Goal: Transaction & Acquisition: Purchase product/service

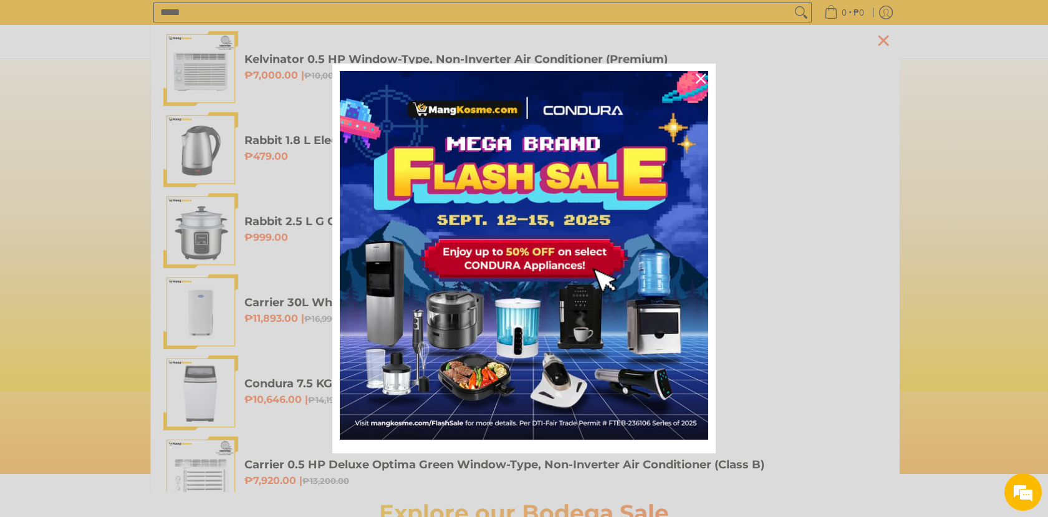
scroll to position [0, 495]
click at [702, 82] on icon "close icon" at bounding box center [701, 79] width 10 height 10
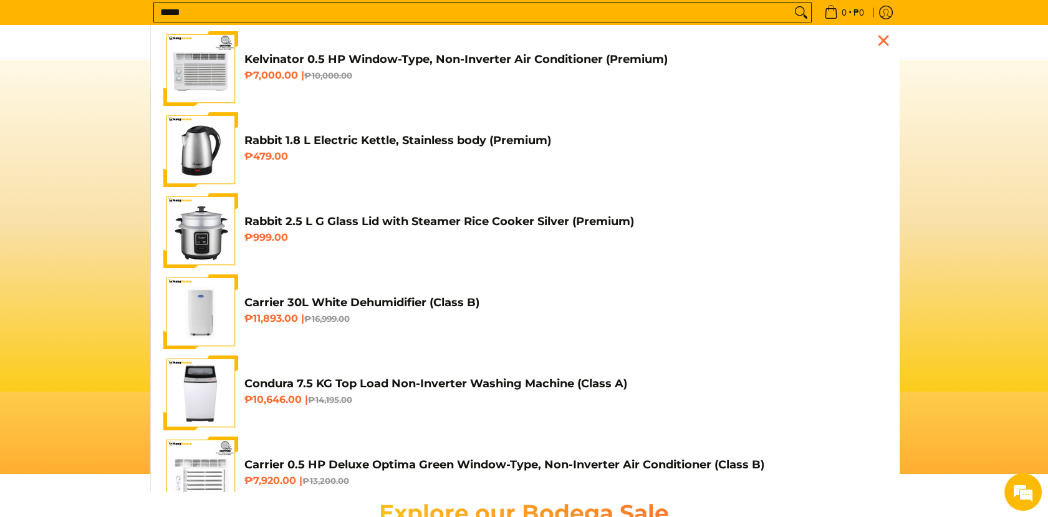
click at [399, 12] on input "*****" at bounding box center [472, 12] width 637 height 19
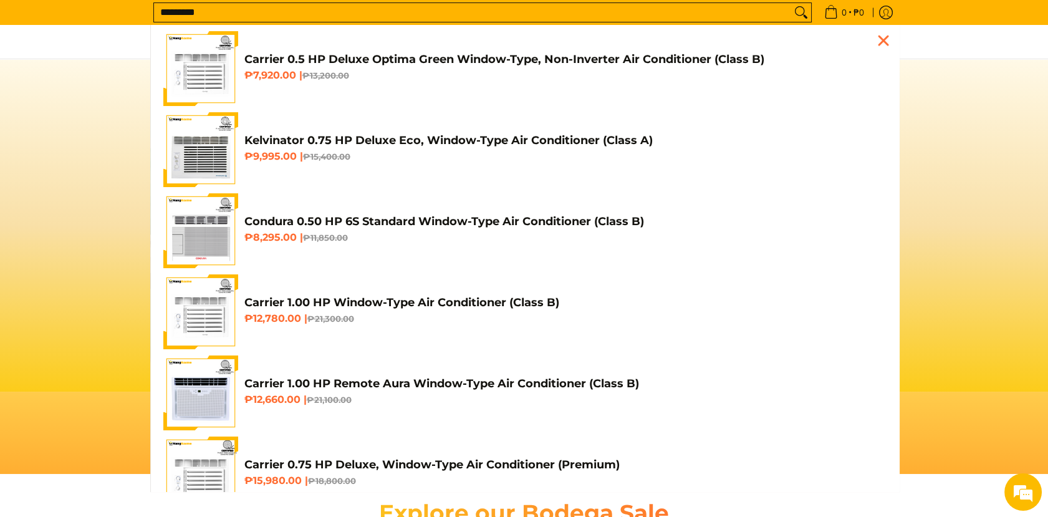
scroll to position [0, 991]
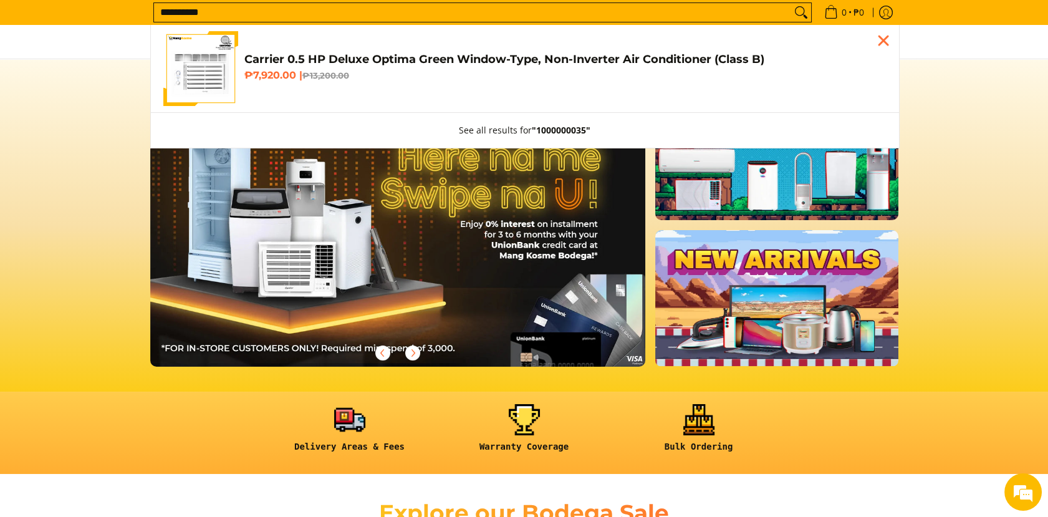
type input "**********"
click at [378, 59] on h4 "Carrier 0.5 HP Deluxe Optima Green Window-Type, Non-Inverter Air Conditioner (C…" at bounding box center [565, 59] width 642 height 14
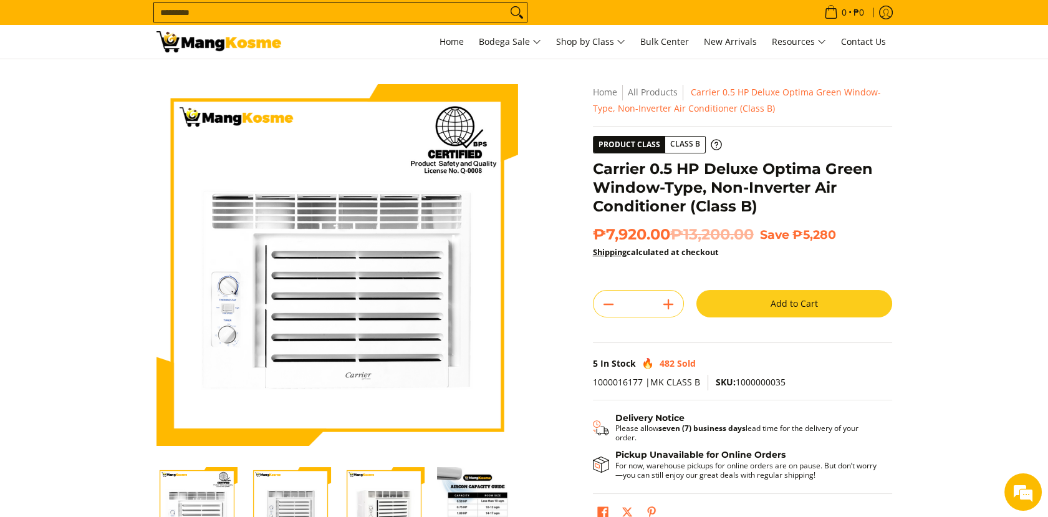
click at [766, 311] on button "Add to Cart" at bounding box center [794, 303] width 196 height 27
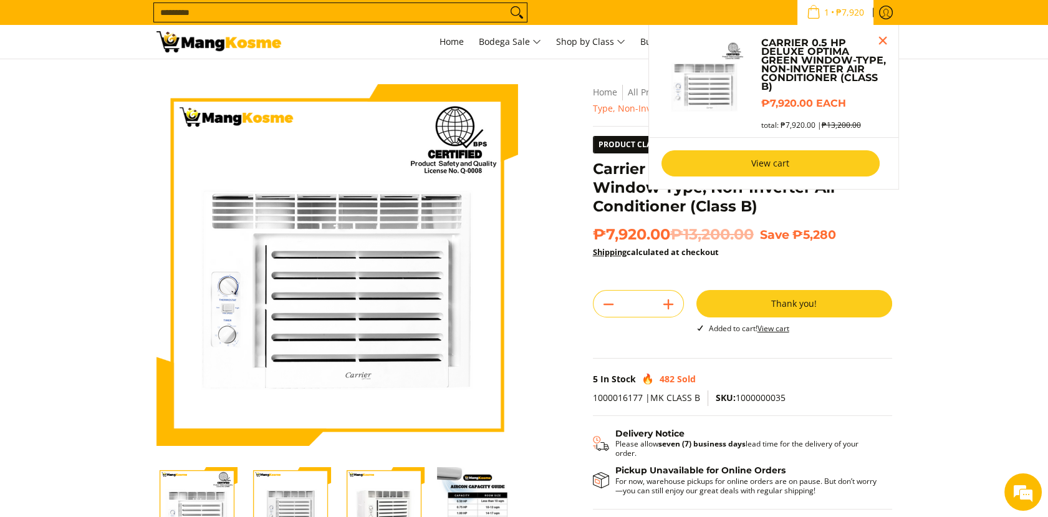
click at [780, 170] on link "View cart" at bounding box center [770, 163] width 218 height 26
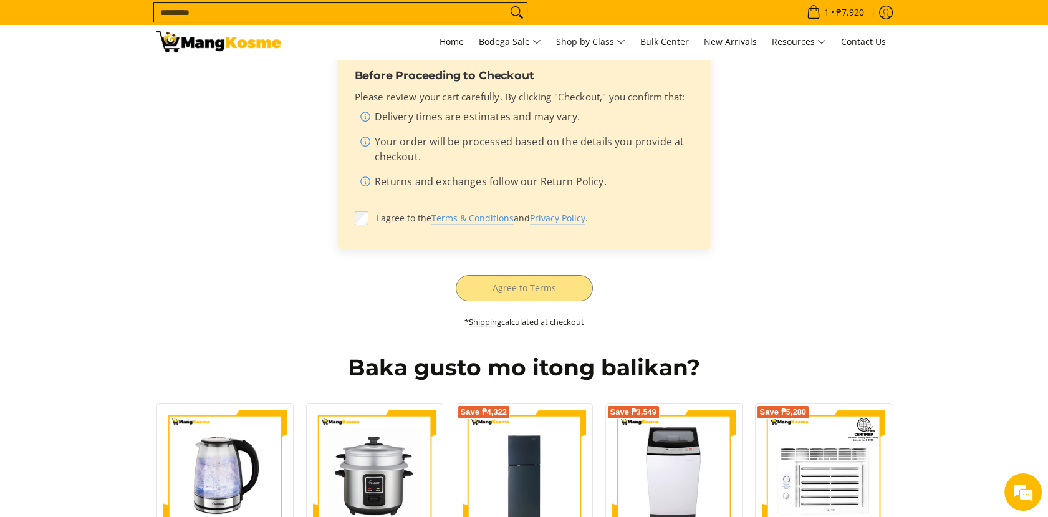
scroll to position [487, 0]
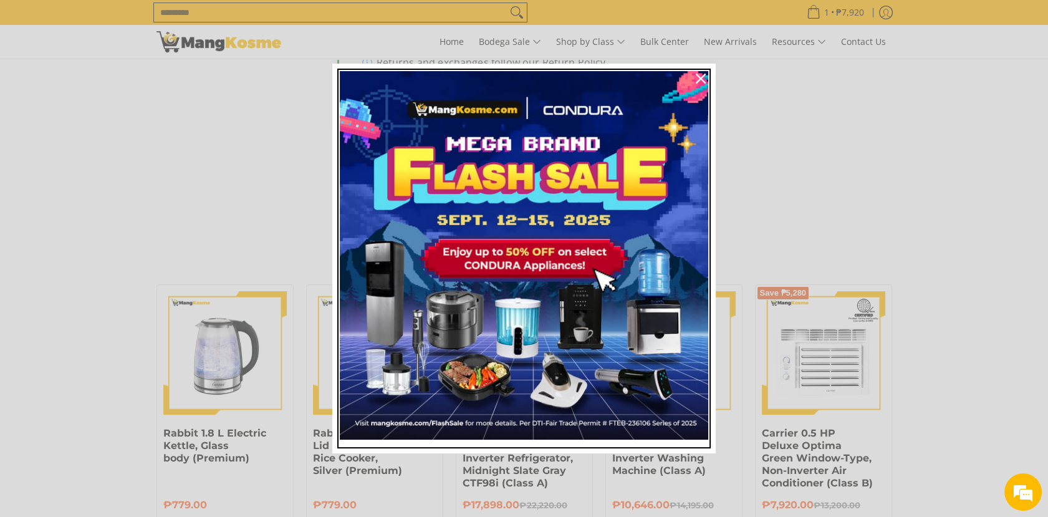
click at [515, 181] on img "Marketing offer form" at bounding box center [524, 255] width 368 height 368
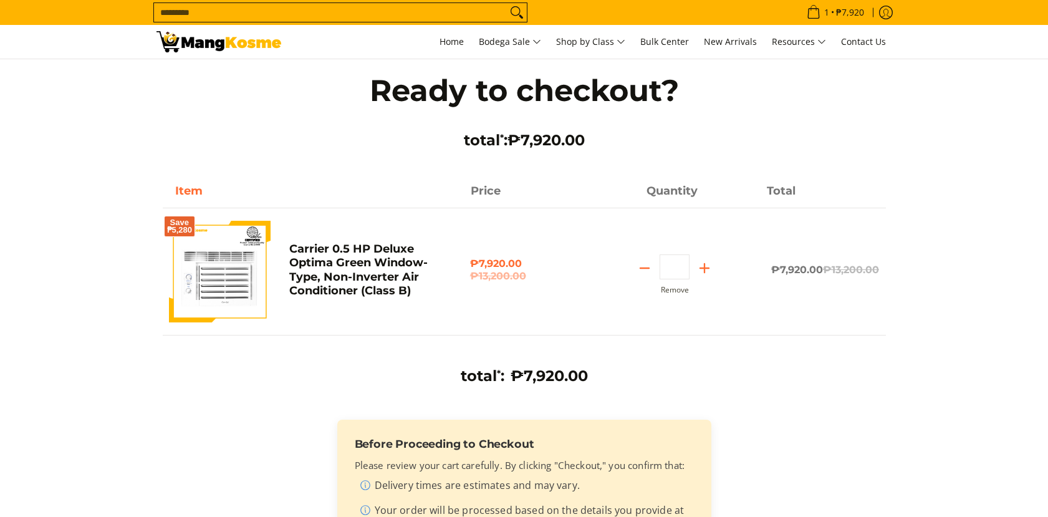
scroll to position [487, 0]
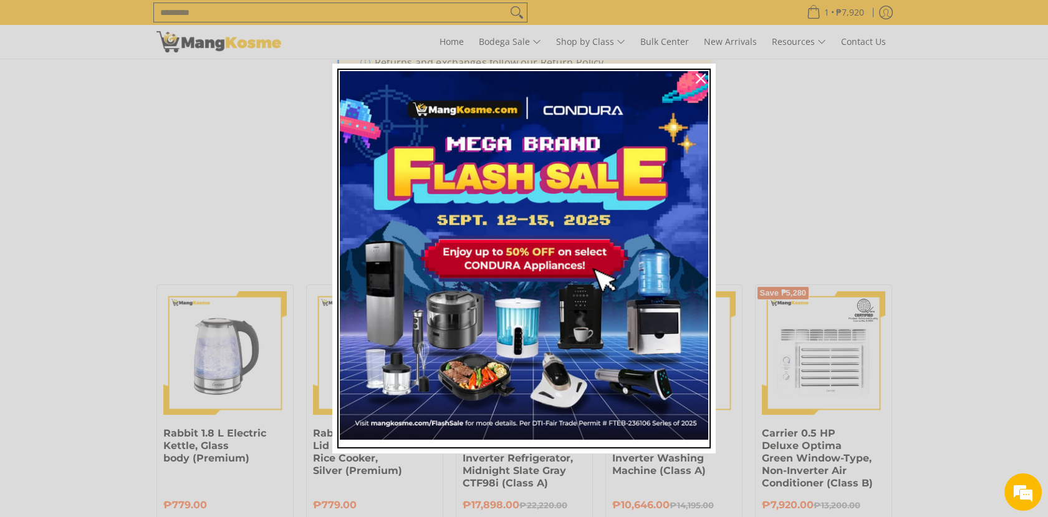
click at [360, 98] on img "Marketing offer form" at bounding box center [524, 255] width 368 height 368
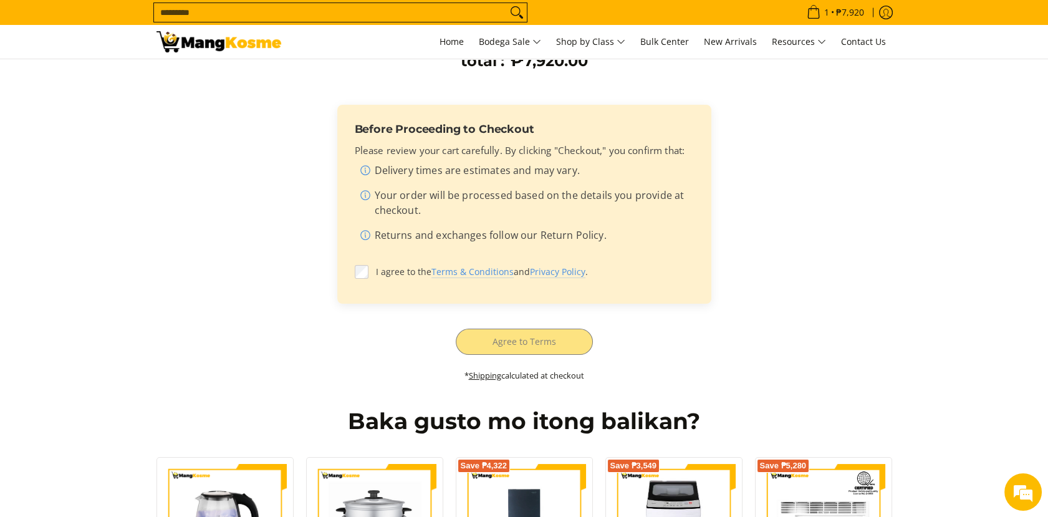
scroll to position [314, 0]
click at [404, 340] on div "total * : ₱7,920.00 Before Proceeding to Checkout Please review your cart caref…" at bounding box center [524, 223] width 723 height 343
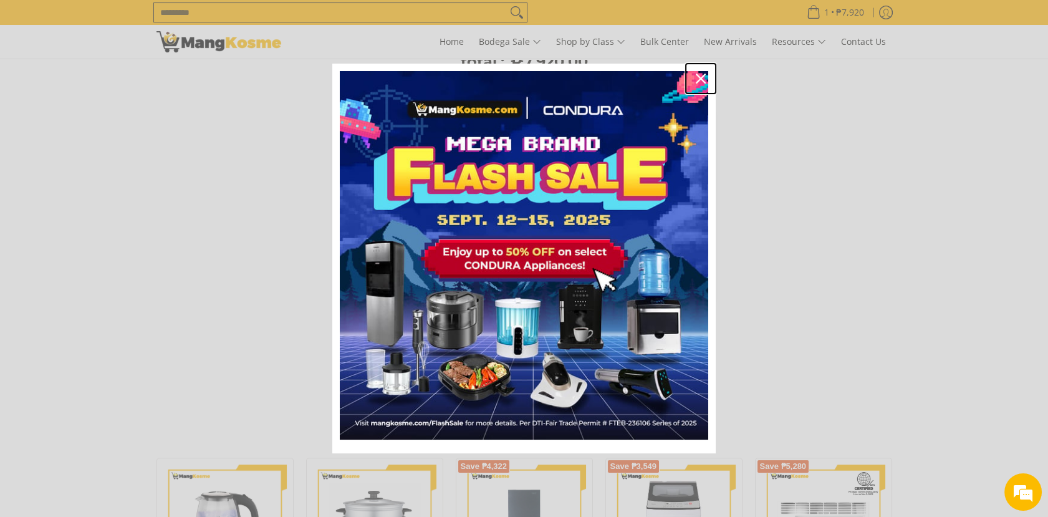
click at [699, 78] on icon "close icon" at bounding box center [701, 79] width 10 height 10
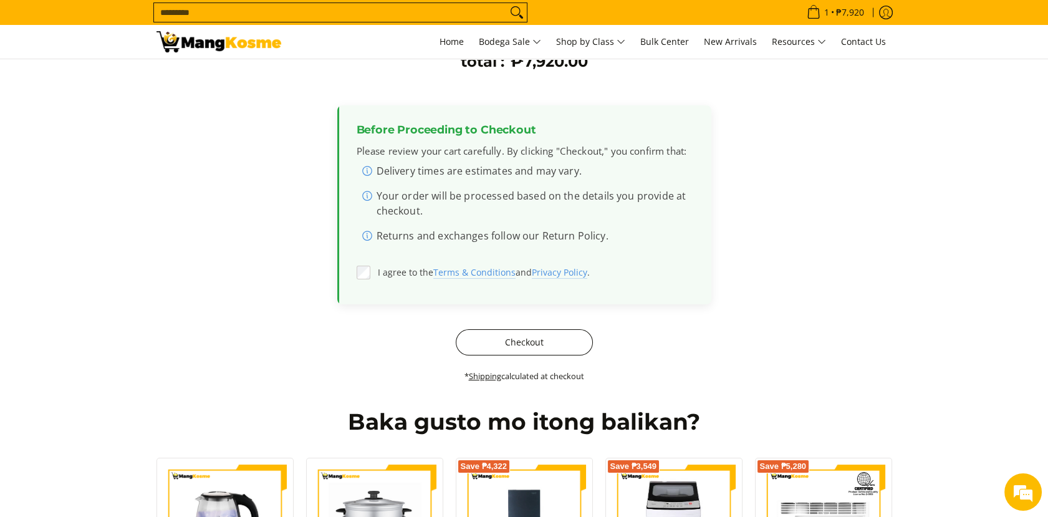
click at [524, 343] on button "Checkout" at bounding box center [524, 342] width 137 height 26
